Goal: Book appointment/travel/reservation

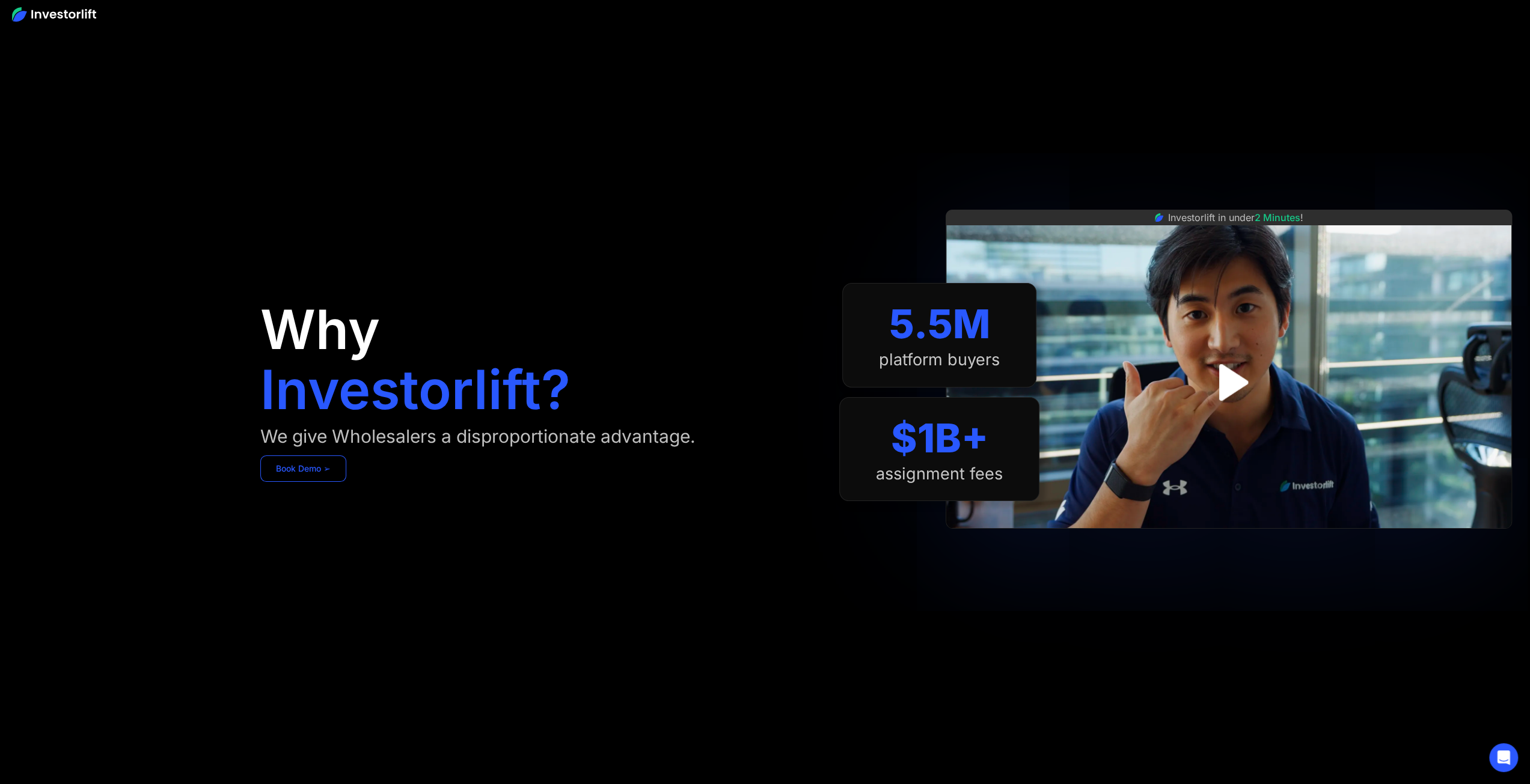
click at [331, 465] on link "Book Demo ➢" at bounding box center [302, 469] width 86 height 27
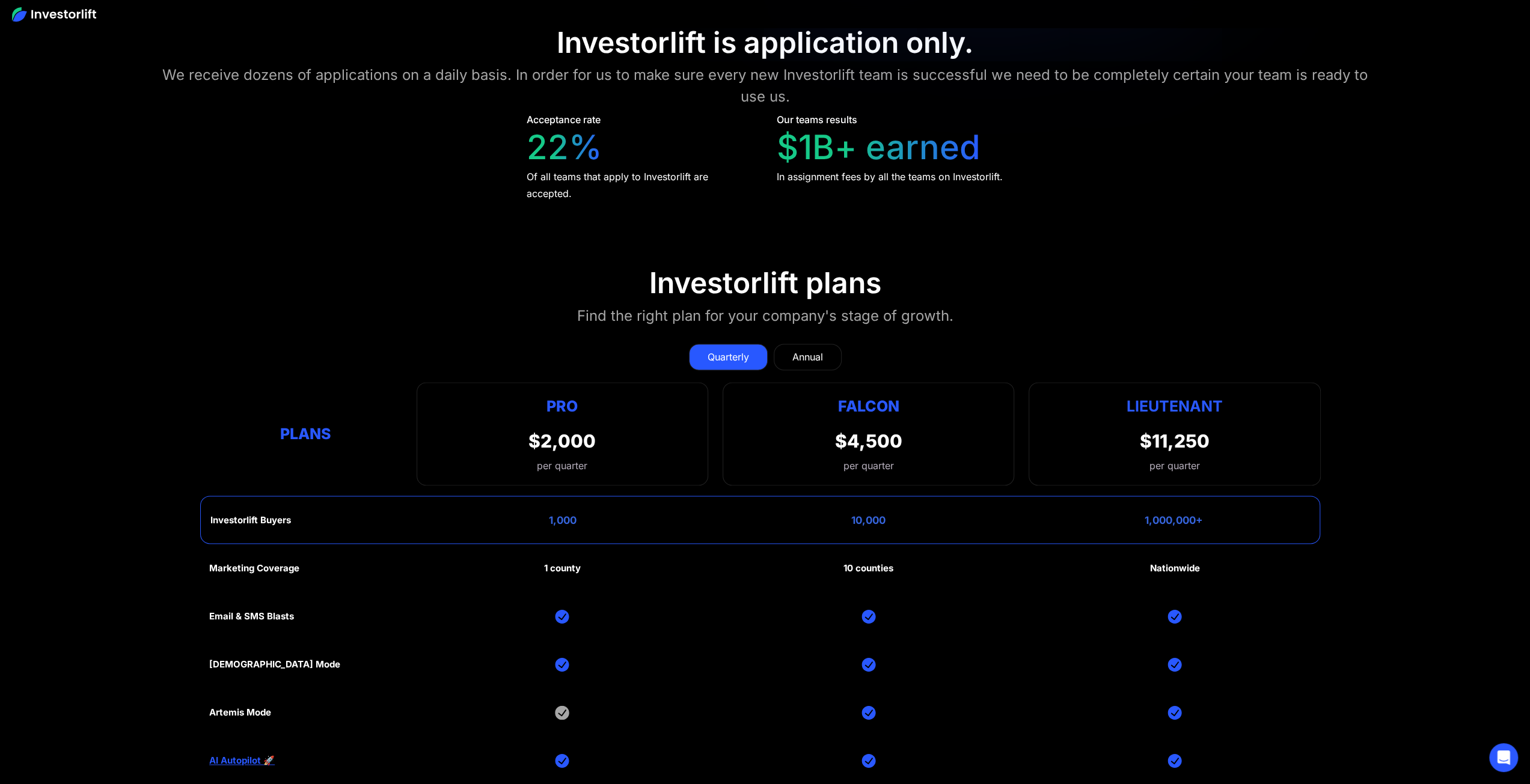
scroll to position [6034, 0]
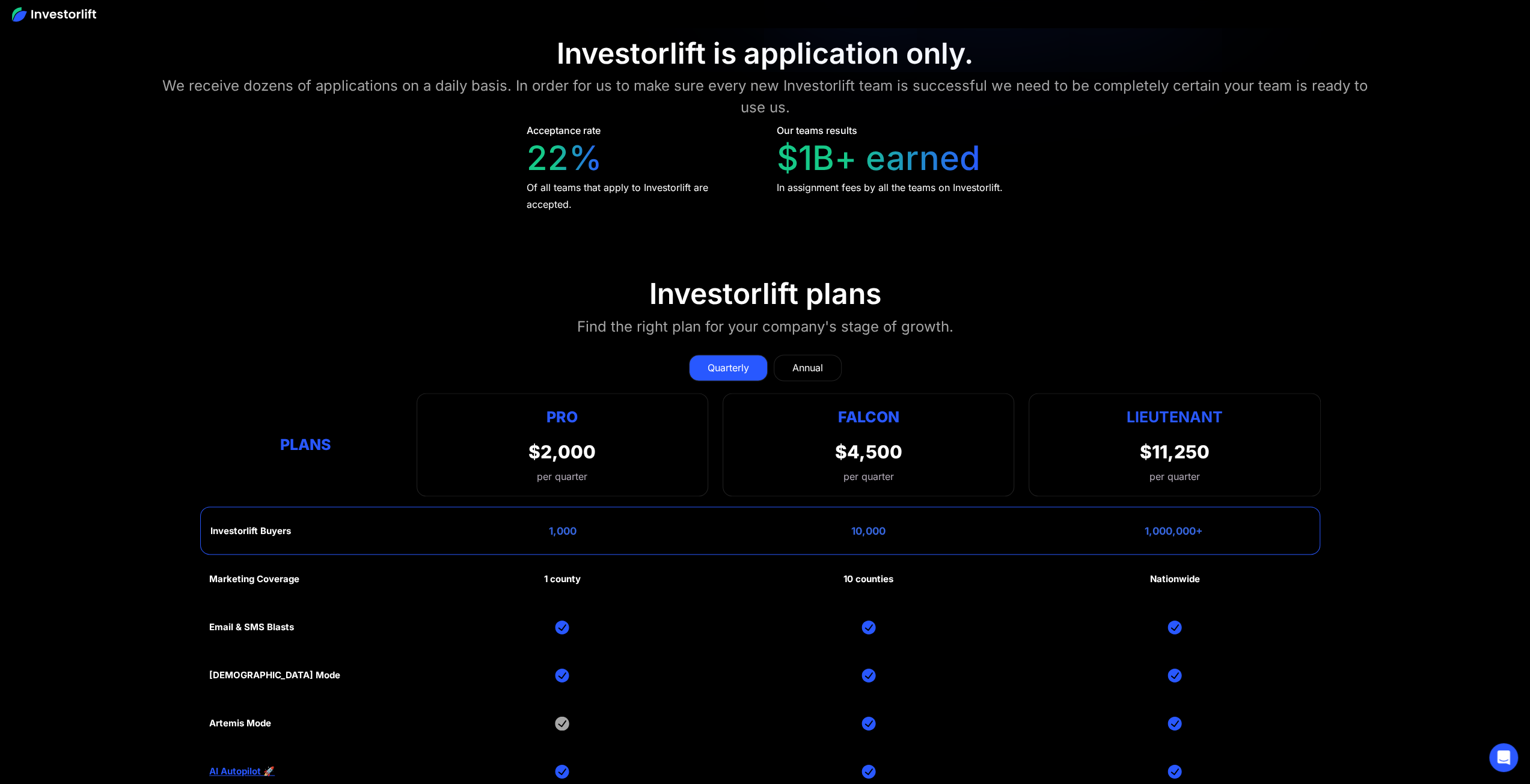
click at [794, 360] on div "Annual" at bounding box center [807, 367] width 30 height 15
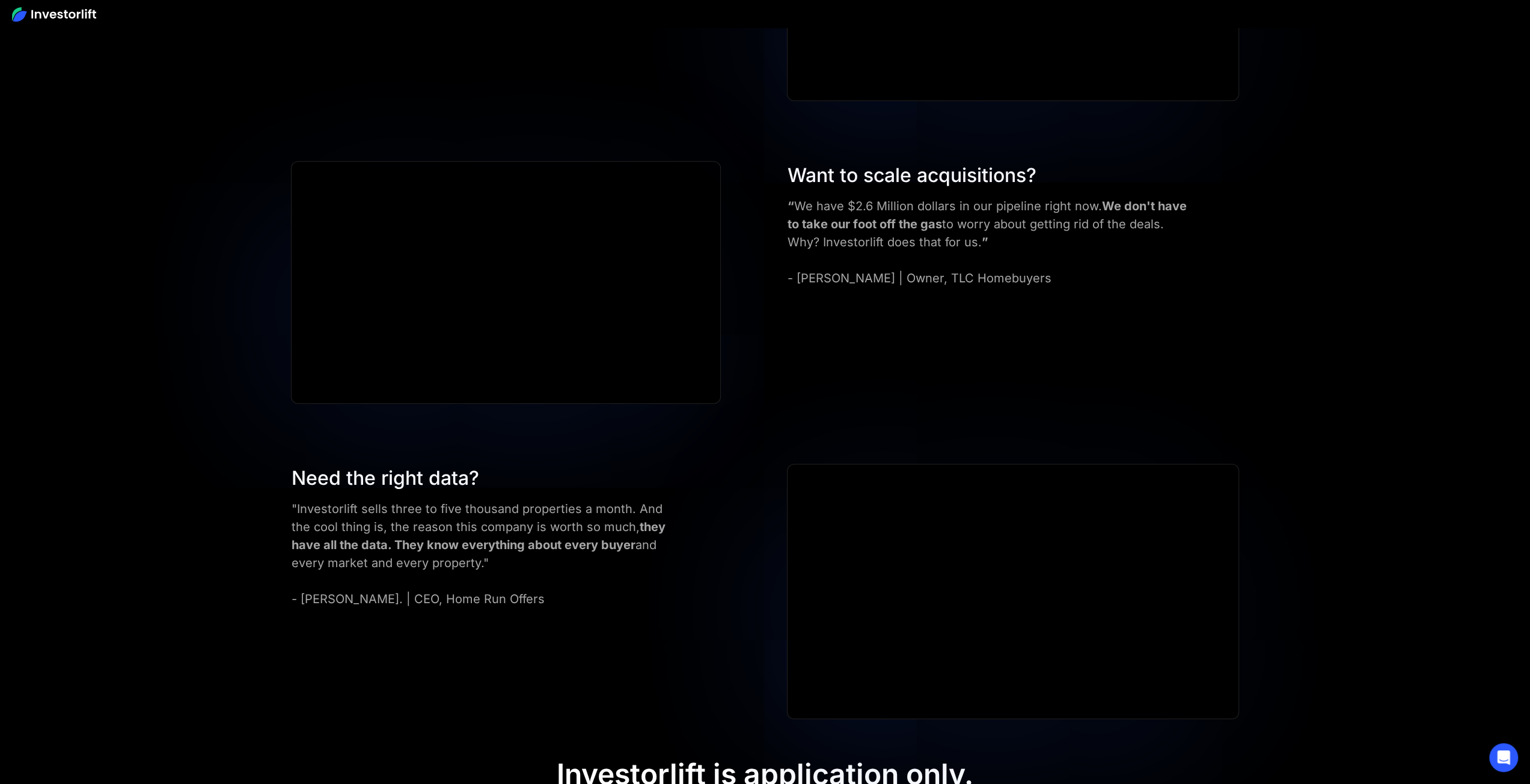
scroll to position [5313, 0]
